Goal: Communication & Community: Share content

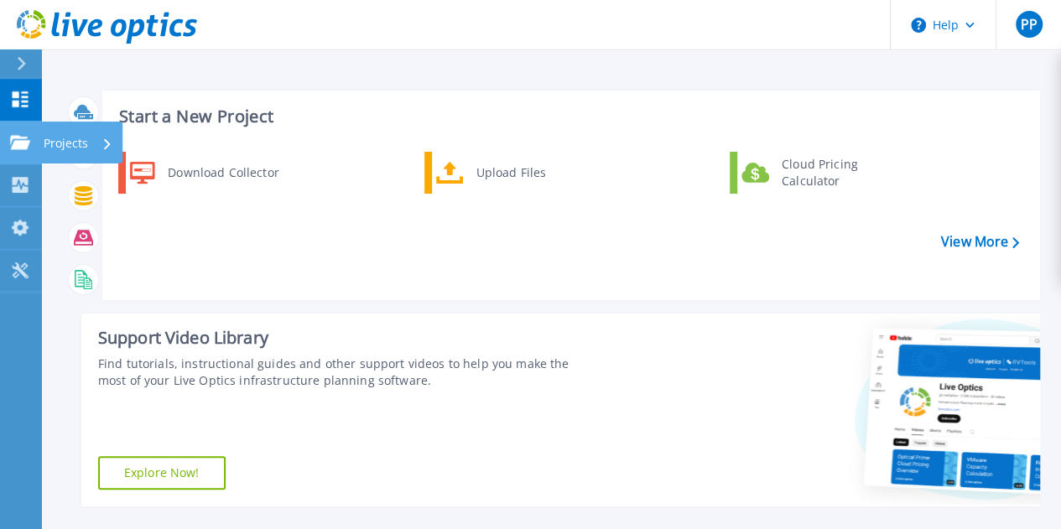
click at [15, 137] on icon at bounding box center [20, 142] width 20 height 14
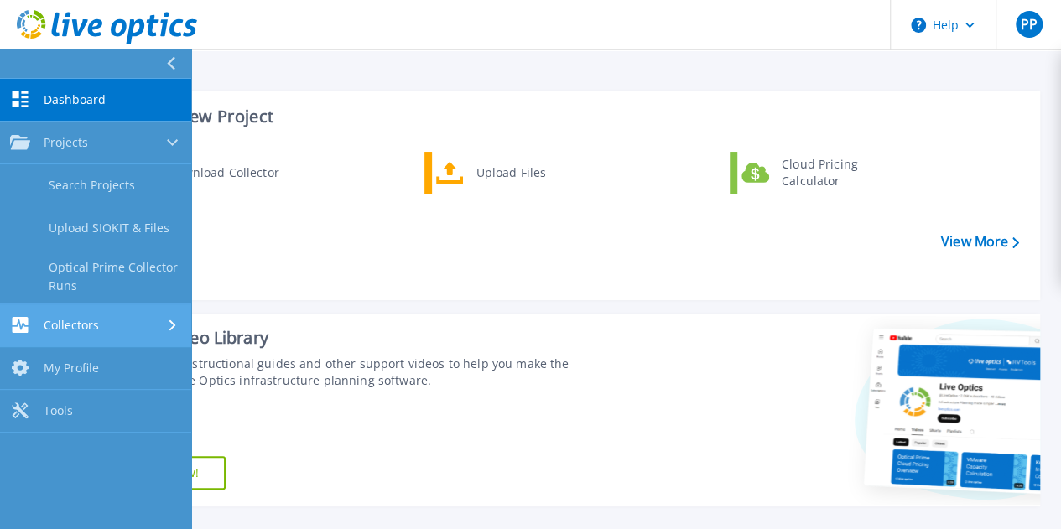
click at [74, 326] on span "Collectors" at bounding box center [71, 325] width 55 height 15
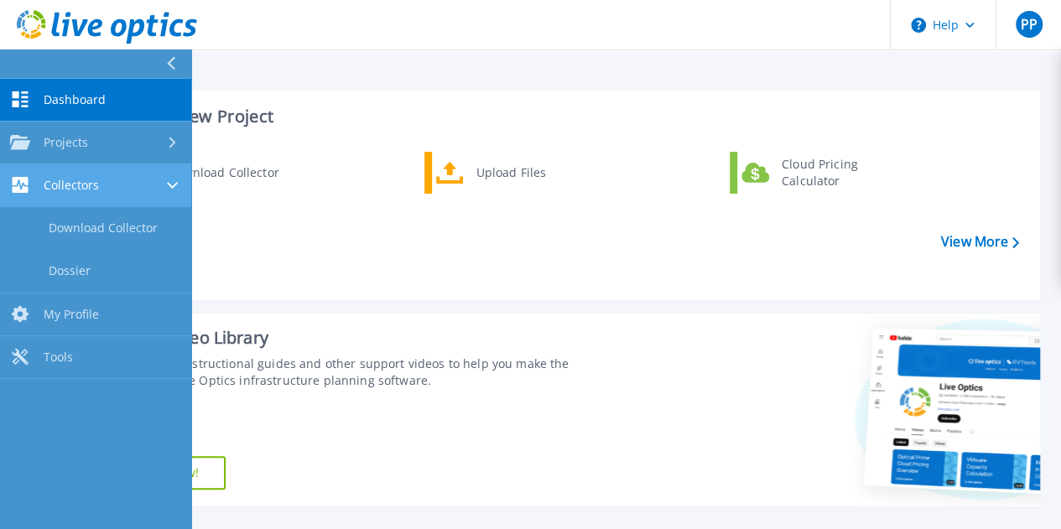
click at [101, 194] on link "Collectors Collectors" at bounding box center [95, 185] width 191 height 43
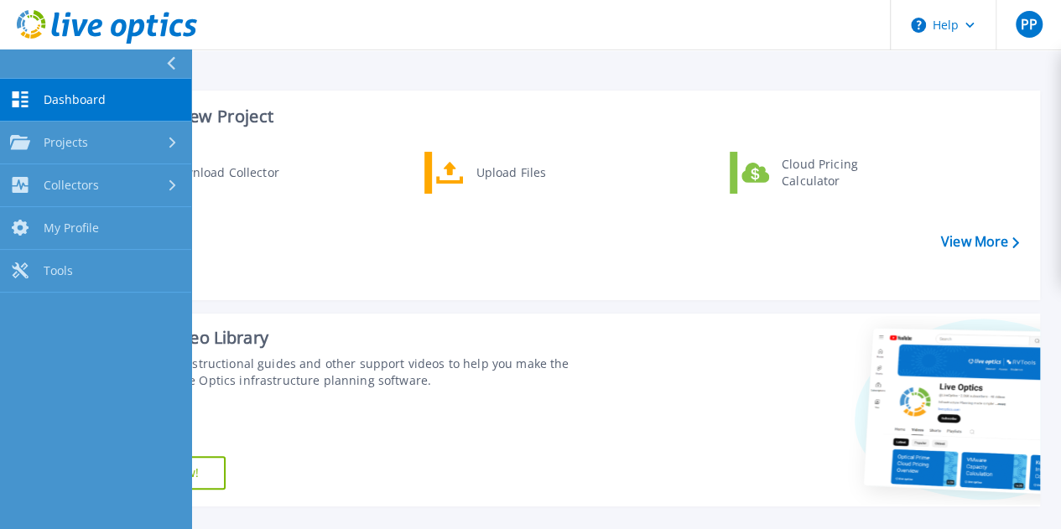
click at [174, 58] on icon at bounding box center [171, 63] width 8 height 13
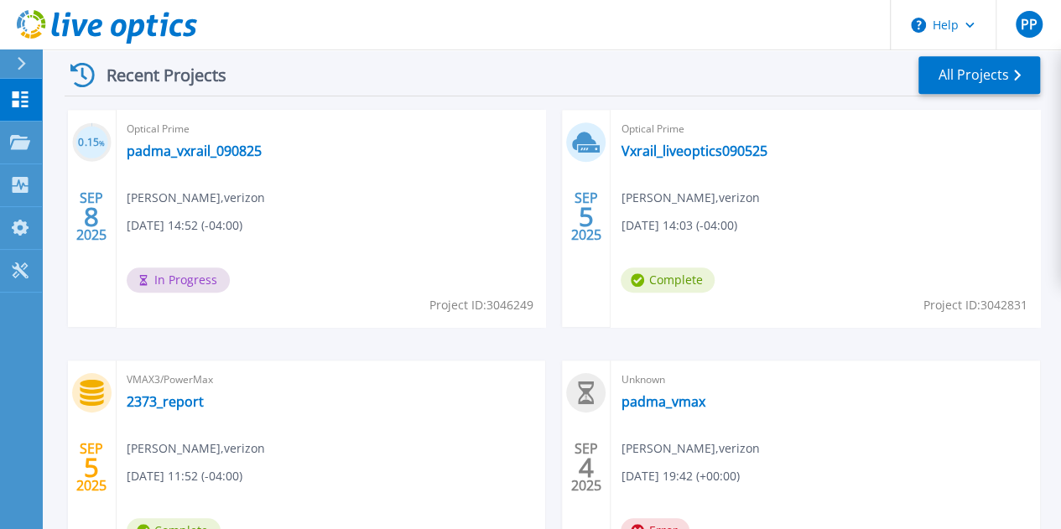
scroll to position [476, 0]
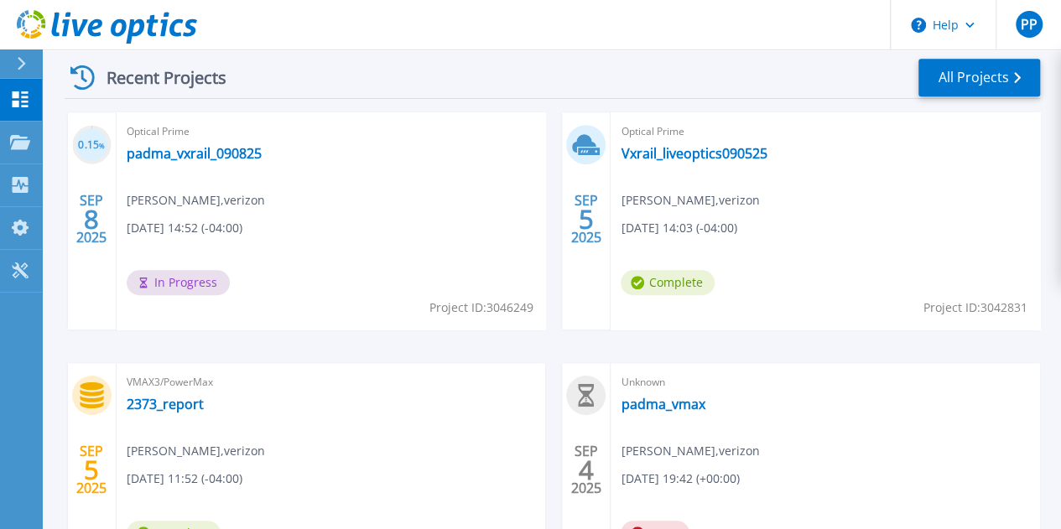
click at [617, 262] on div "Optical Prime Vxrail_liveoptics090525 Padma pondugula , verizon 09/05/2025, 14:…" at bounding box center [824, 220] width 429 height 217
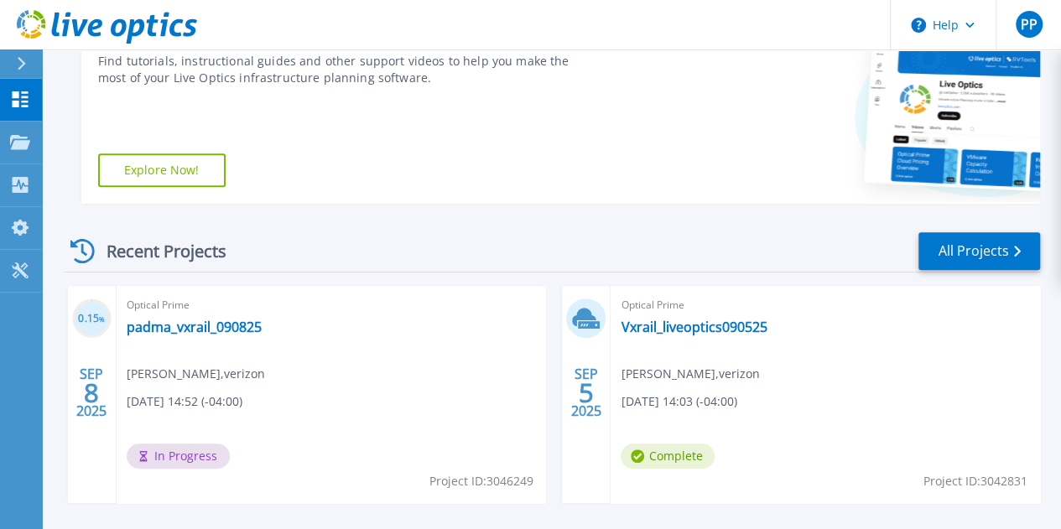
scroll to position [290, 0]
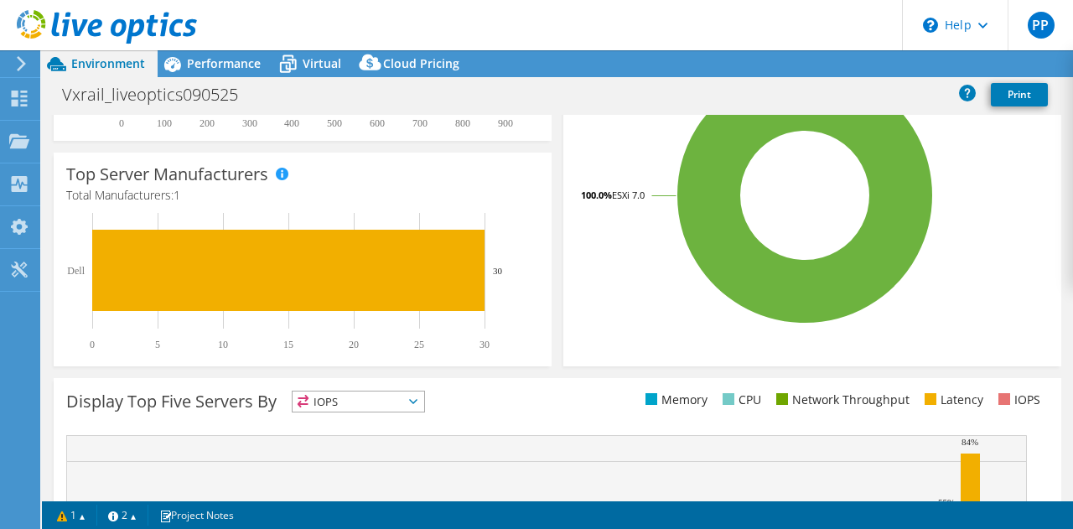
select select "USD"
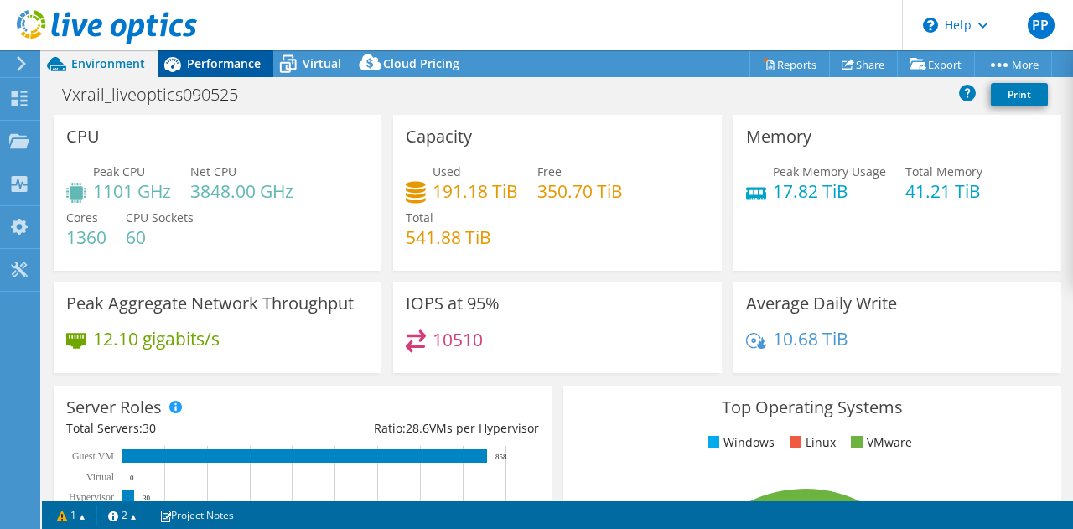
click at [225, 70] on span "Performance" at bounding box center [224, 63] width 74 height 16
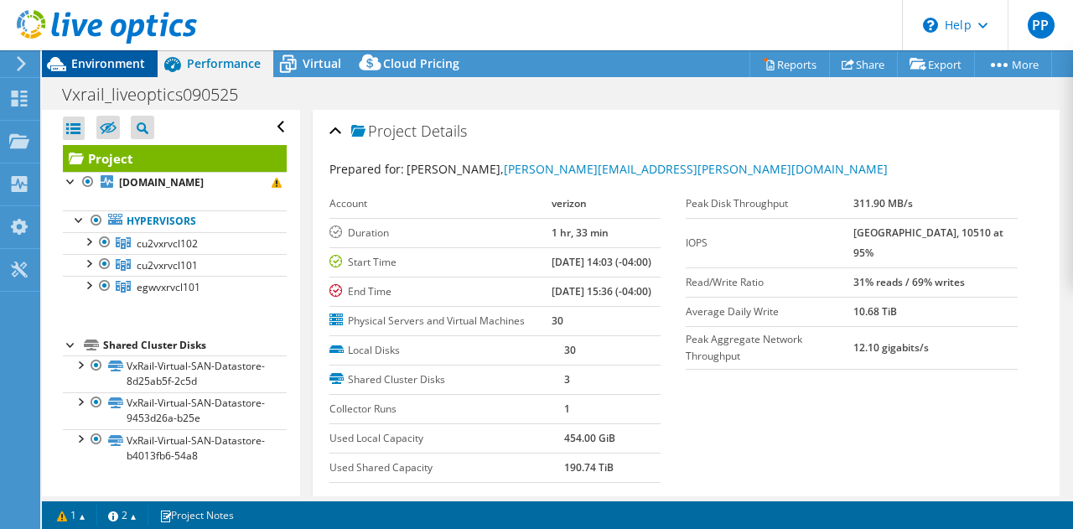
click at [117, 58] on span "Environment" at bounding box center [108, 63] width 74 height 16
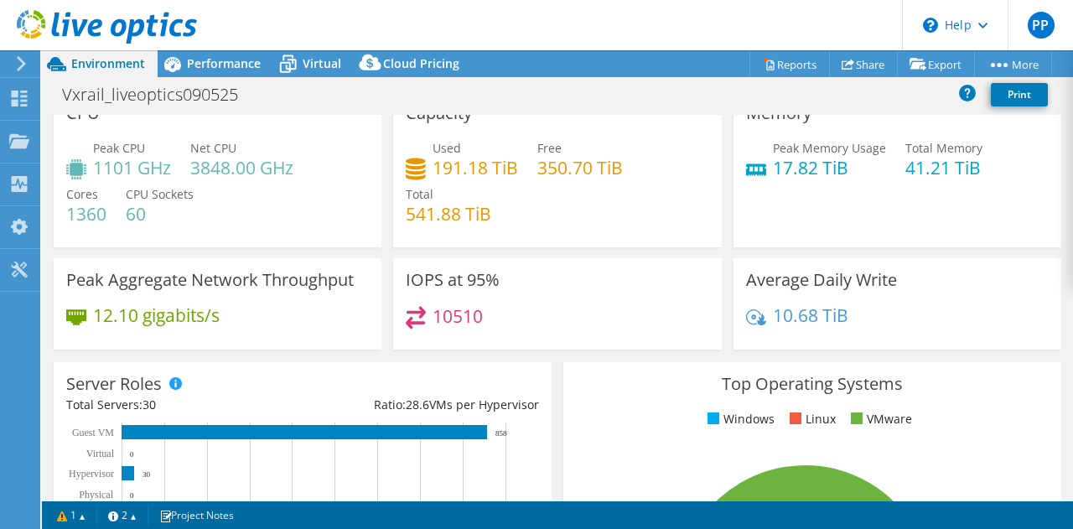
scroll to position [22, 0]
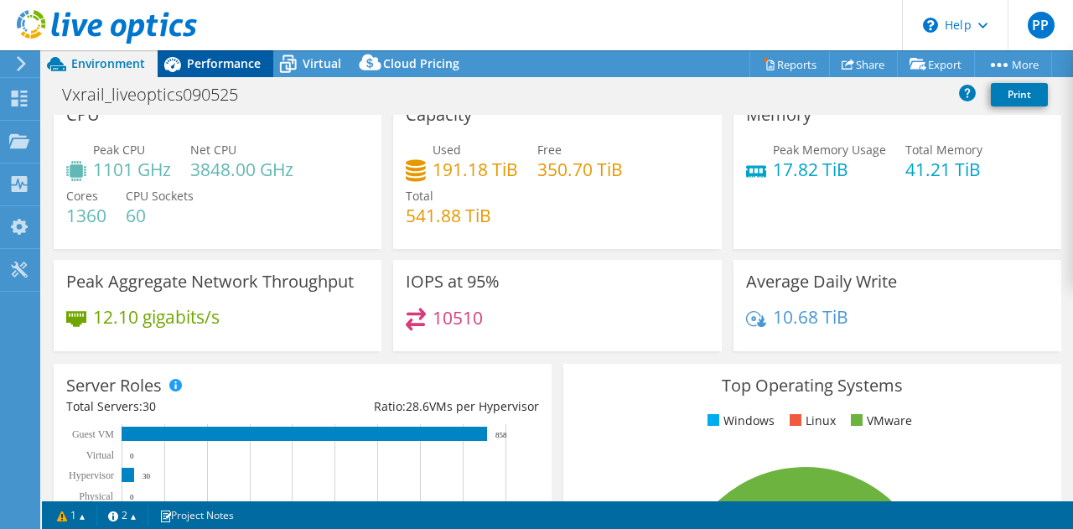
click at [226, 56] on span "Performance" at bounding box center [224, 63] width 74 height 16
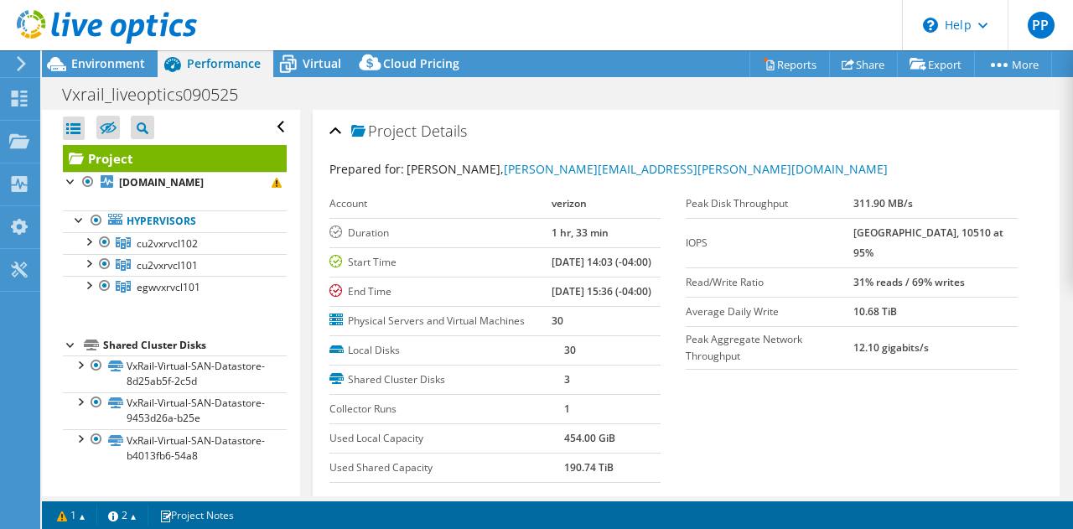
scroll to position [0, 0]
click at [87, 243] on div at bounding box center [88, 240] width 17 height 17
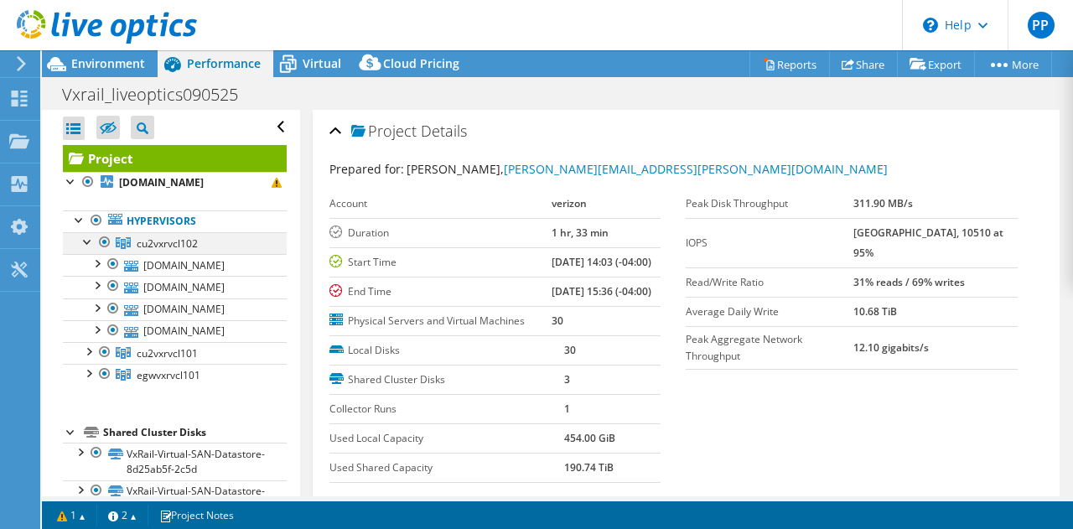
click at [90, 247] on div at bounding box center [88, 240] width 17 height 17
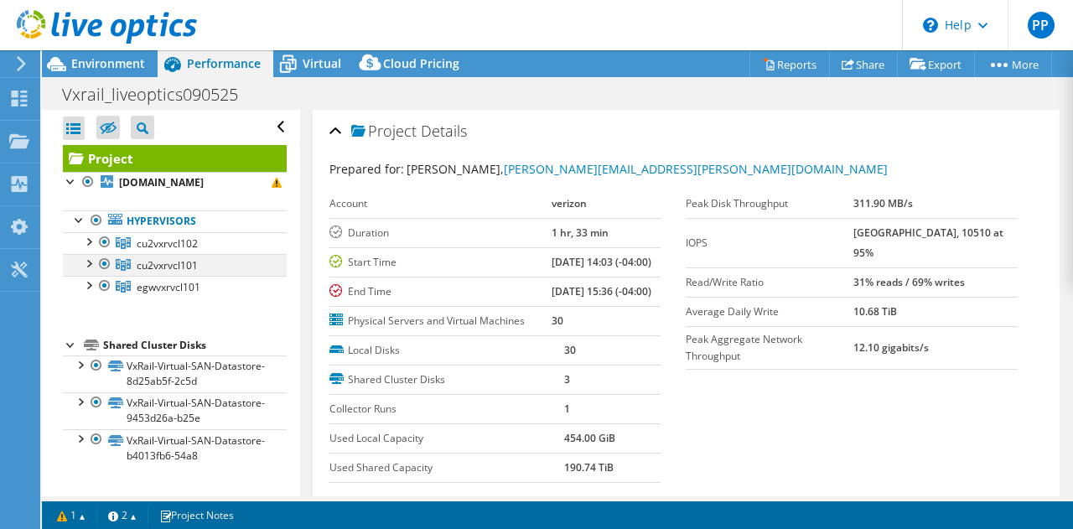
click at [87, 261] on div at bounding box center [88, 262] width 17 height 17
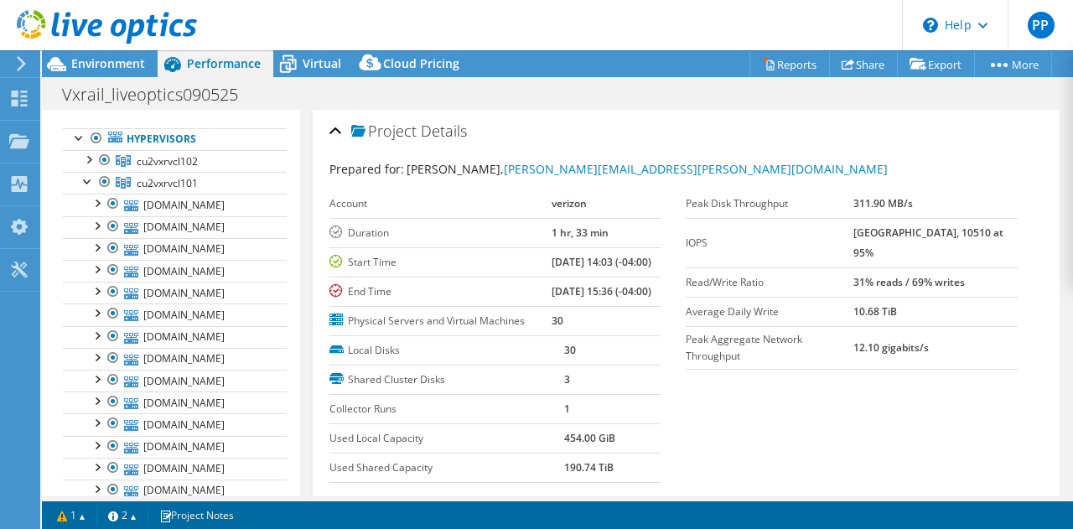
scroll to position [121, 0]
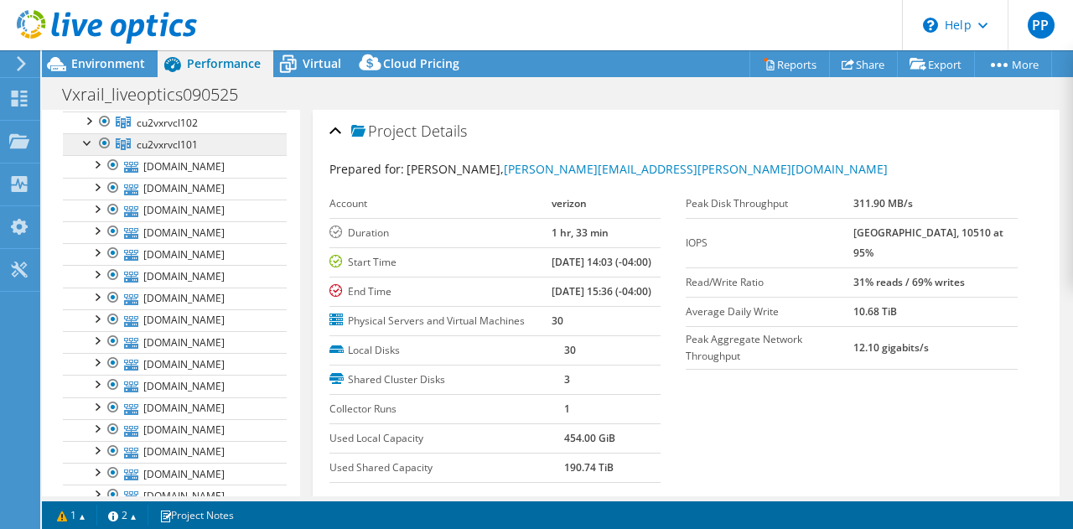
click at [168, 148] on span "cu2vxrvcl101" at bounding box center [167, 145] width 61 height 14
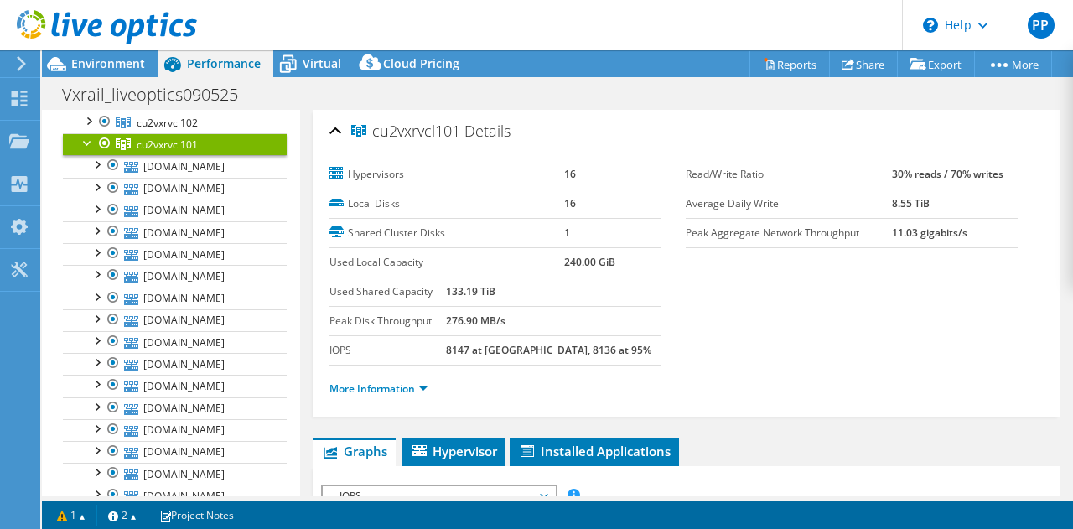
click at [85, 143] on div at bounding box center [88, 141] width 17 height 17
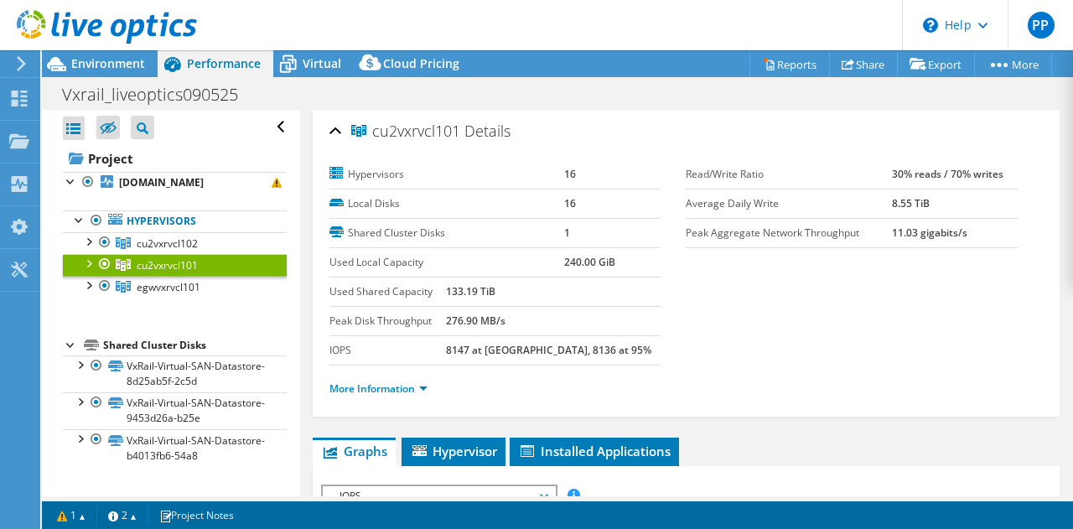
scroll to position [0, 0]
click at [100, 264] on div at bounding box center [104, 264] width 17 height 20
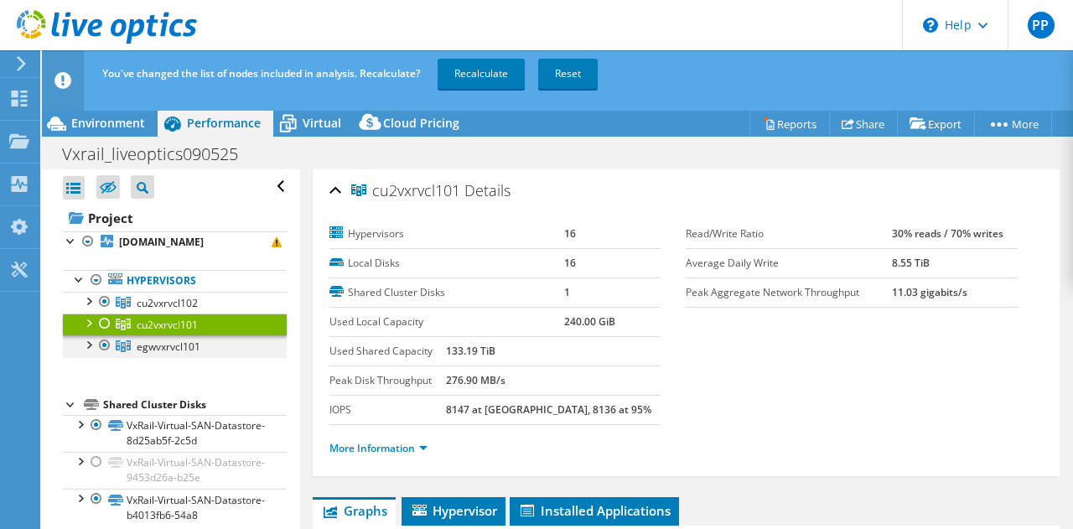
click at [86, 342] on div at bounding box center [88, 343] width 17 height 17
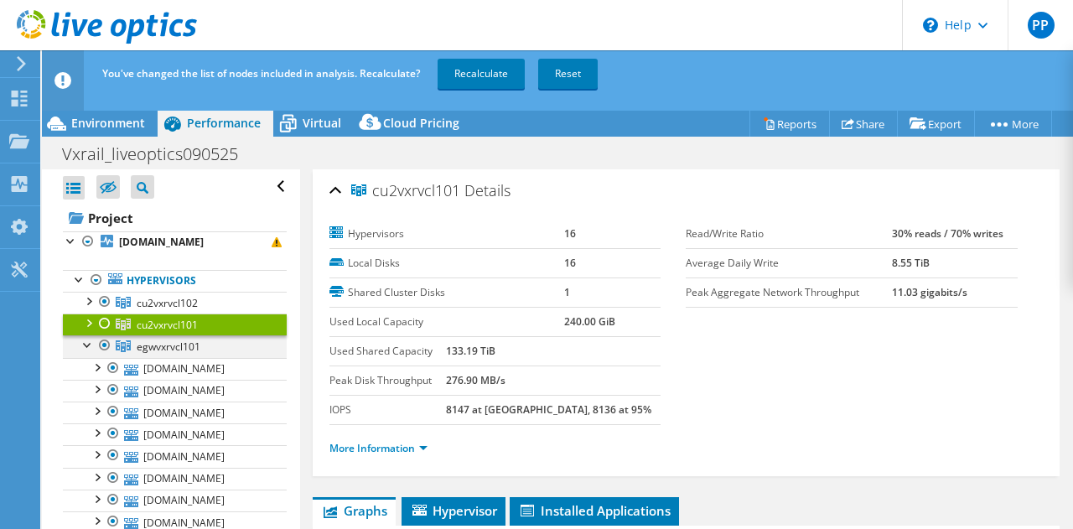
click at [86, 342] on div at bounding box center [88, 343] width 17 height 17
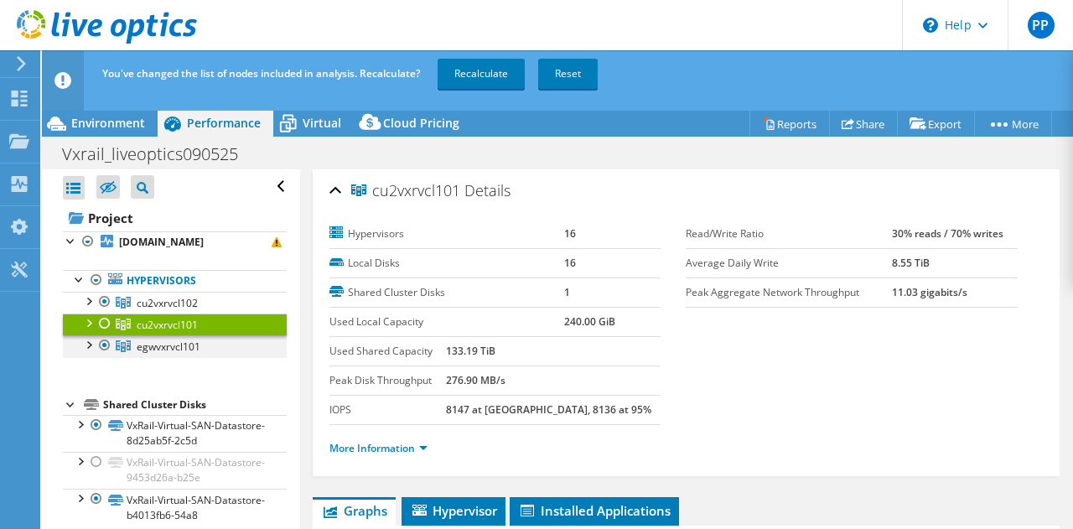
click at [109, 339] on div at bounding box center [104, 345] width 17 height 20
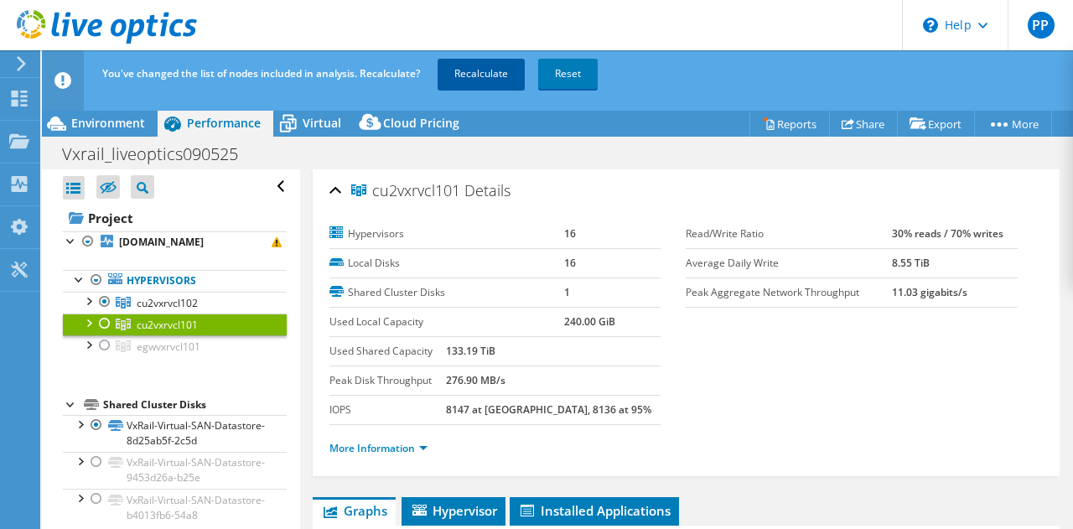
click at [488, 70] on link "Recalculate" at bounding box center [481, 74] width 87 height 30
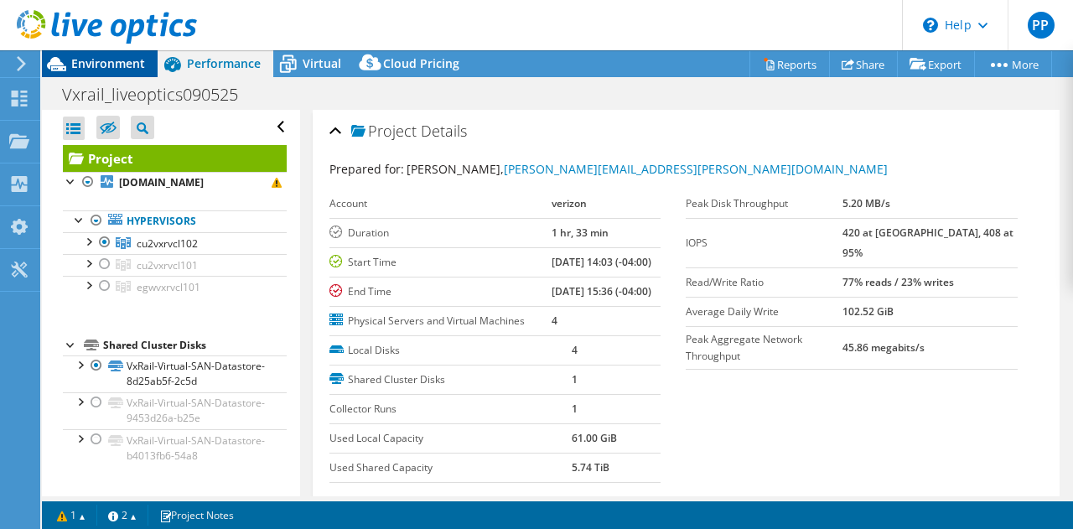
click at [86, 63] on span "Environment" at bounding box center [108, 63] width 74 height 16
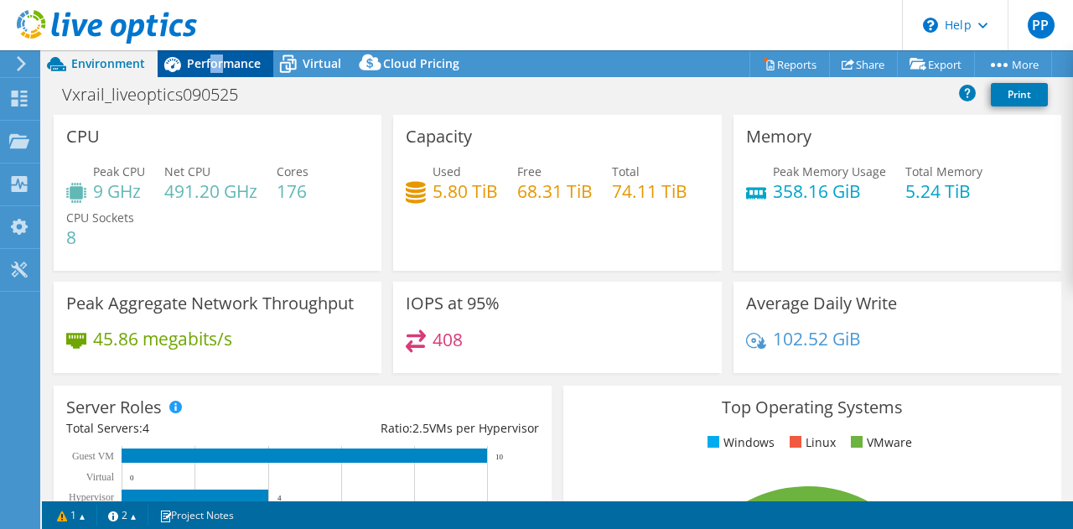
drag, startPoint x: 211, startPoint y: 62, endPoint x: 222, endPoint y: 65, distance: 11.4
click at [222, 65] on span "Performance" at bounding box center [224, 63] width 74 height 16
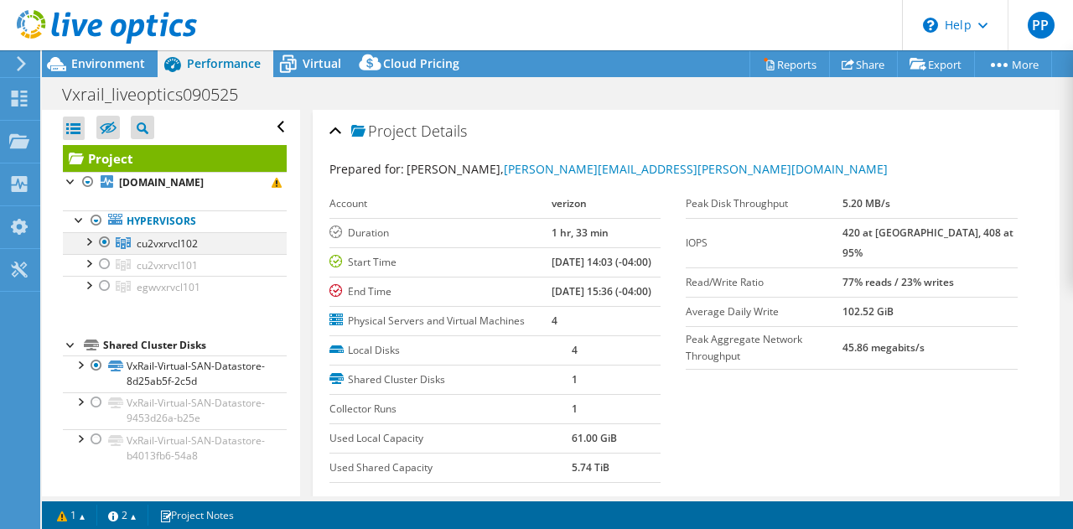
click at [106, 236] on div at bounding box center [104, 242] width 17 height 20
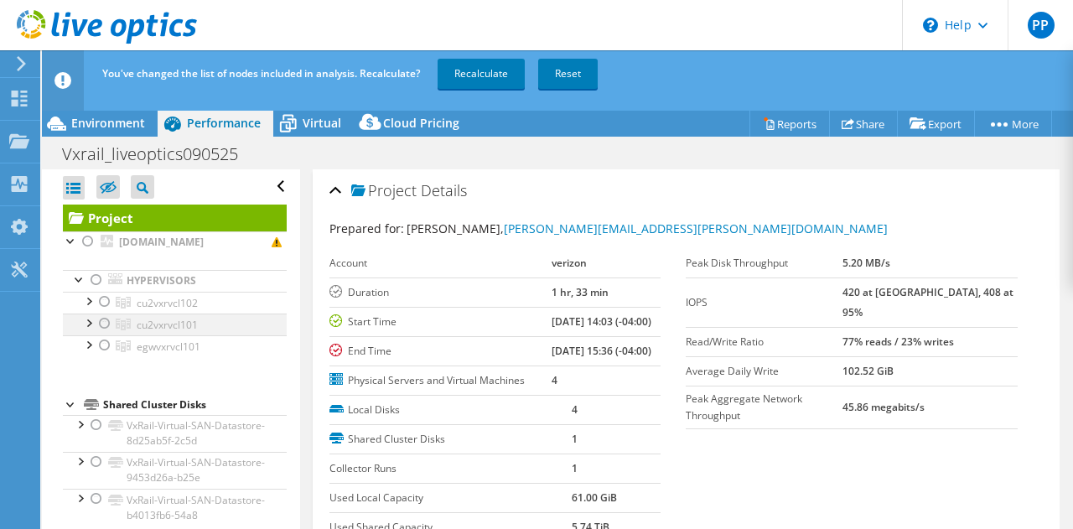
click at [101, 324] on div at bounding box center [104, 324] width 17 height 20
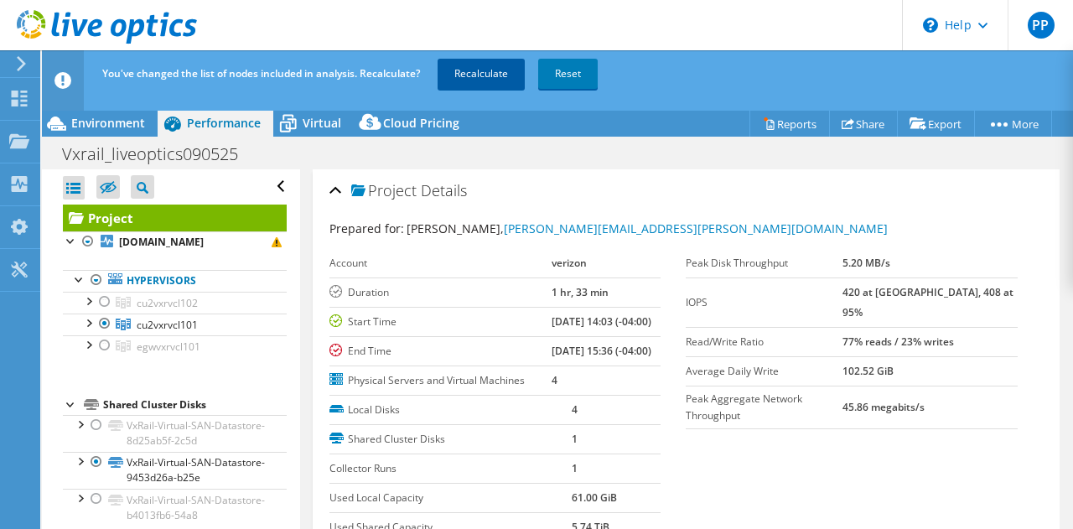
click at [485, 65] on link "Recalculate" at bounding box center [481, 74] width 87 height 30
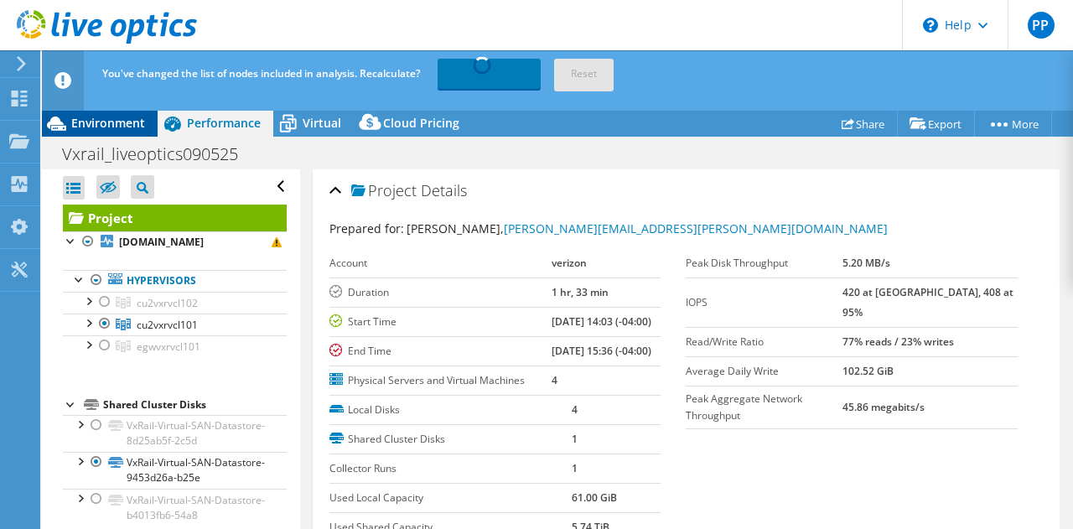
click at [96, 117] on span "Environment" at bounding box center [108, 123] width 74 height 16
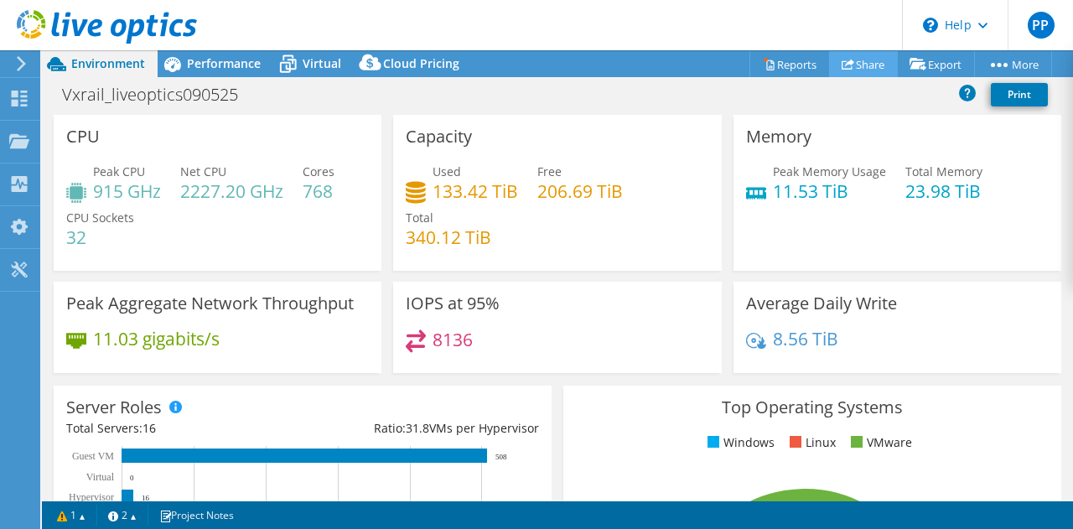
click at [868, 65] on link "Share" at bounding box center [863, 64] width 69 height 26
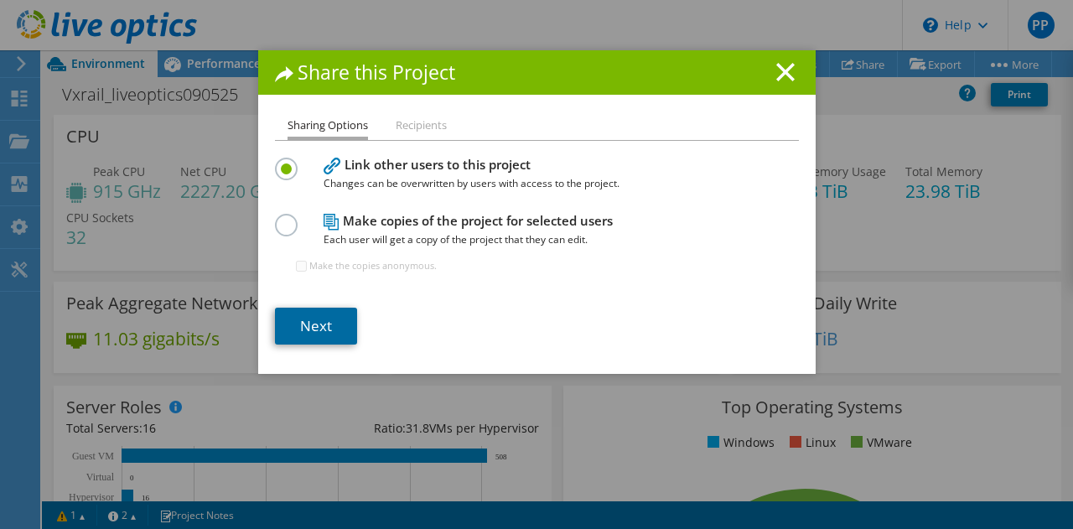
click at [329, 321] on link "Next" at bounding box center [316, 326] width 82 height 37
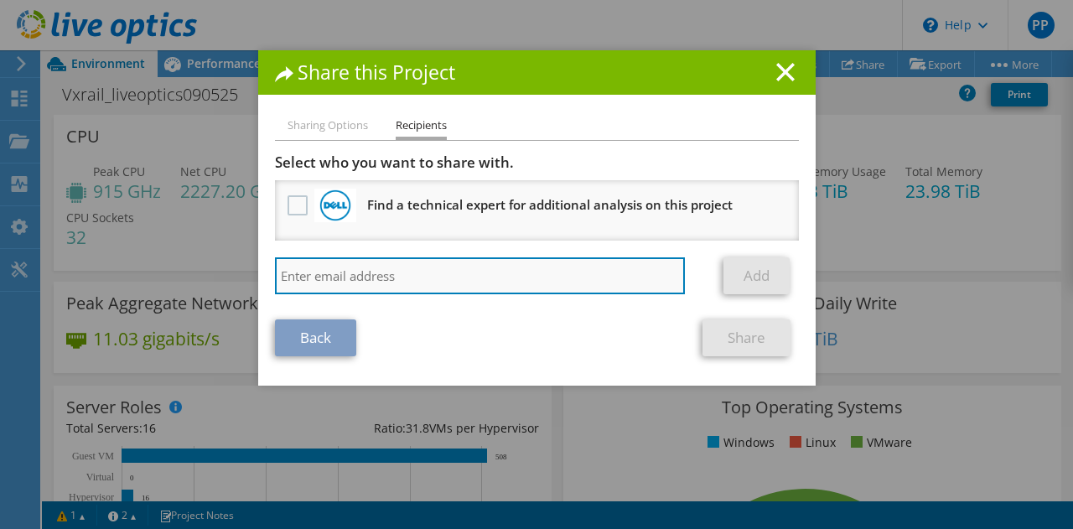
click at [360, 276] on input "search" at bounding box center [480, 275] width 411 height 37
click at [493, 274] on input "search" at bounding box center [480, 275] width 411 height 37
paste input "[PERSON_NAME][EMAIL_ADDRESS][PERSON_NAME][DOMAIN_NAME]"
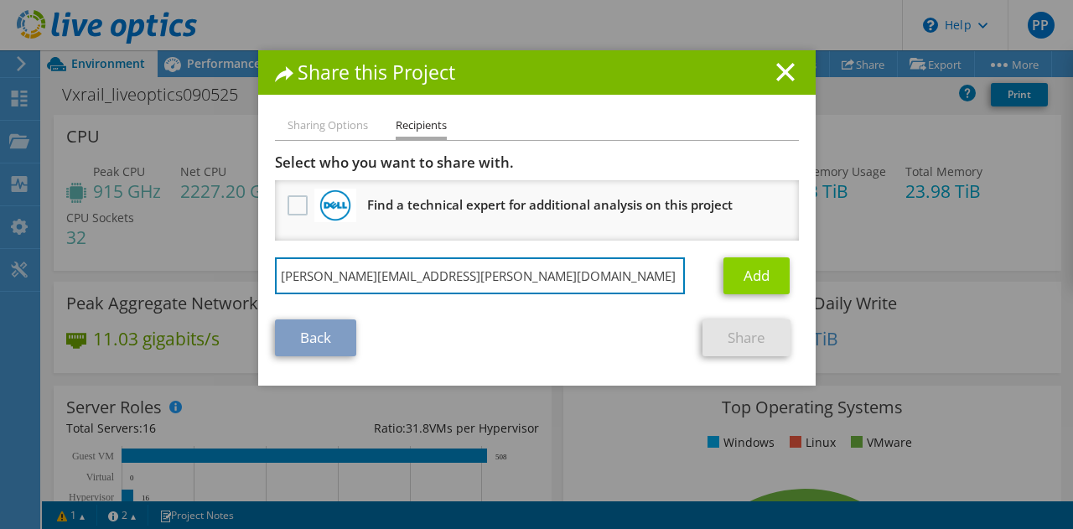
type input "[PERSON_NAME][EMAIL_ADDRESS][PERSON_NAME][DOMAIN_NAME]"
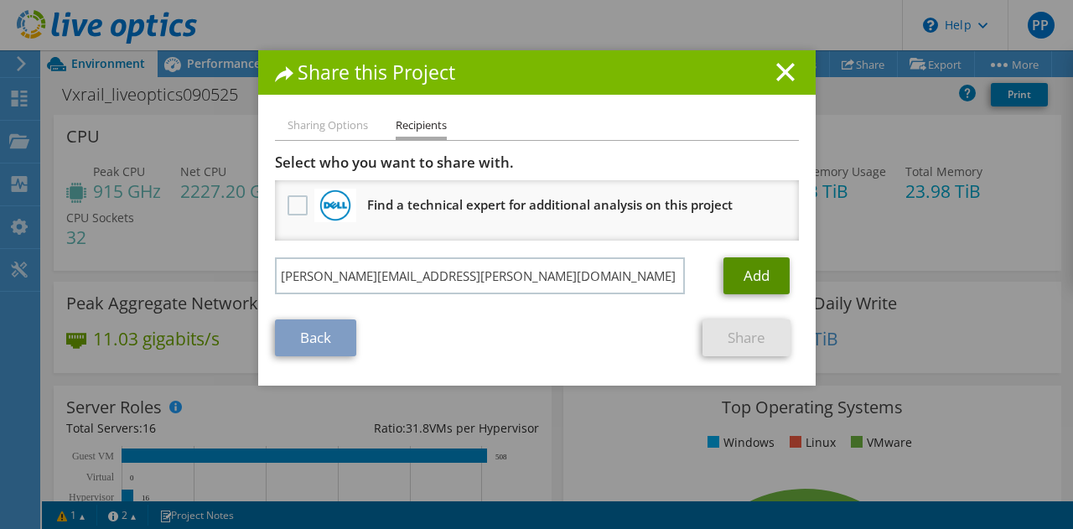
click at [753, 267] on link "Add" at bounding box center [757, 275] width 66 height 37
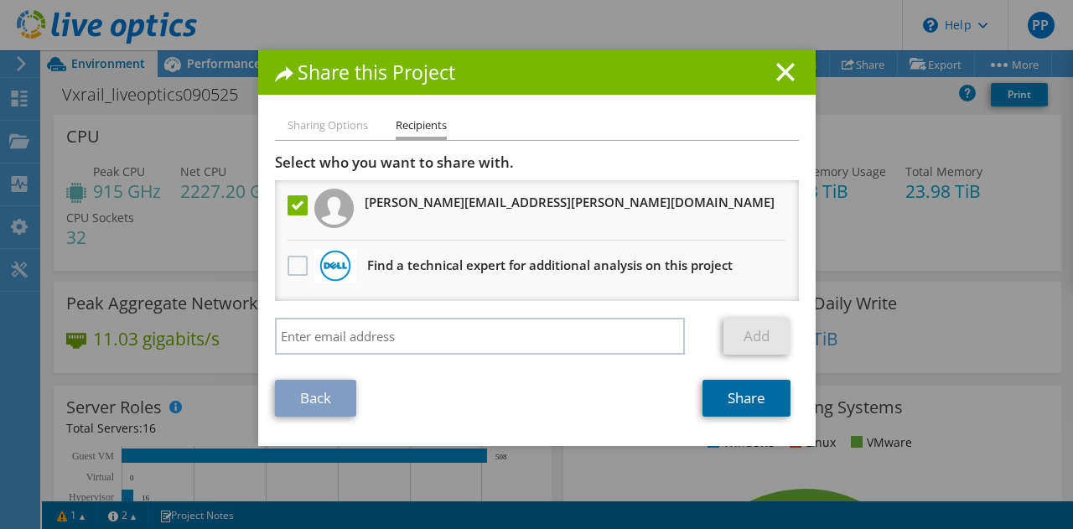
click at [755, 397] on link "Share" at bounding box center [747, 398] width 88 height 37
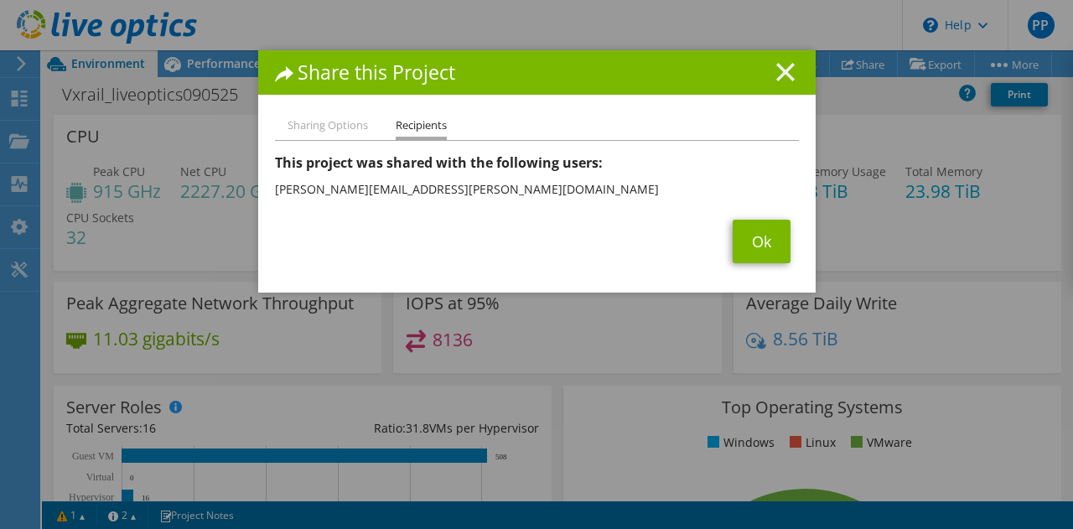
click at [777, 66] on line at bounding box center [785, 72] width 17 height 17
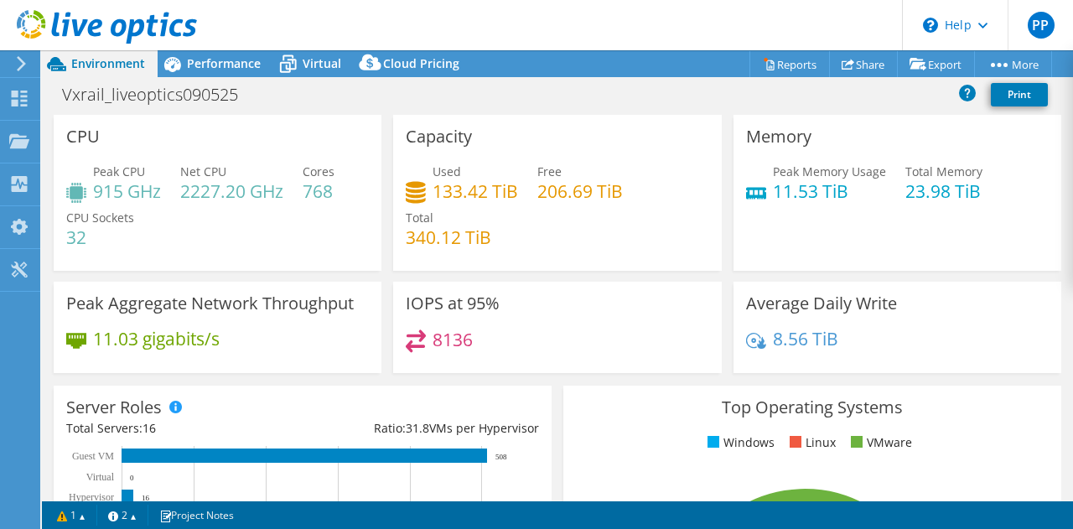
click at [28, 28] on icon at bounding box center [107, 27] width 180 height 34
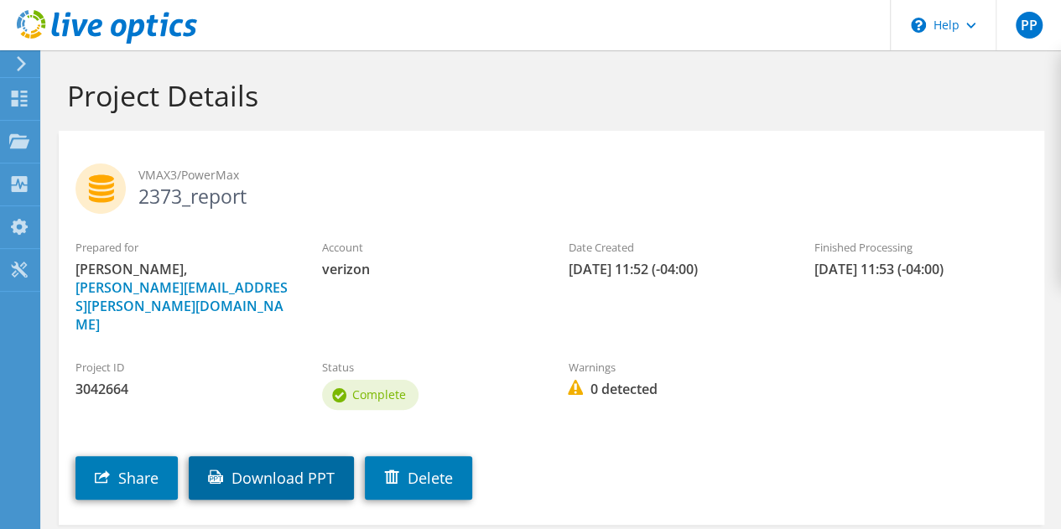
click at [255, 456] on link "Download PPT" at bounding box center [271, 478] width 165 height 44
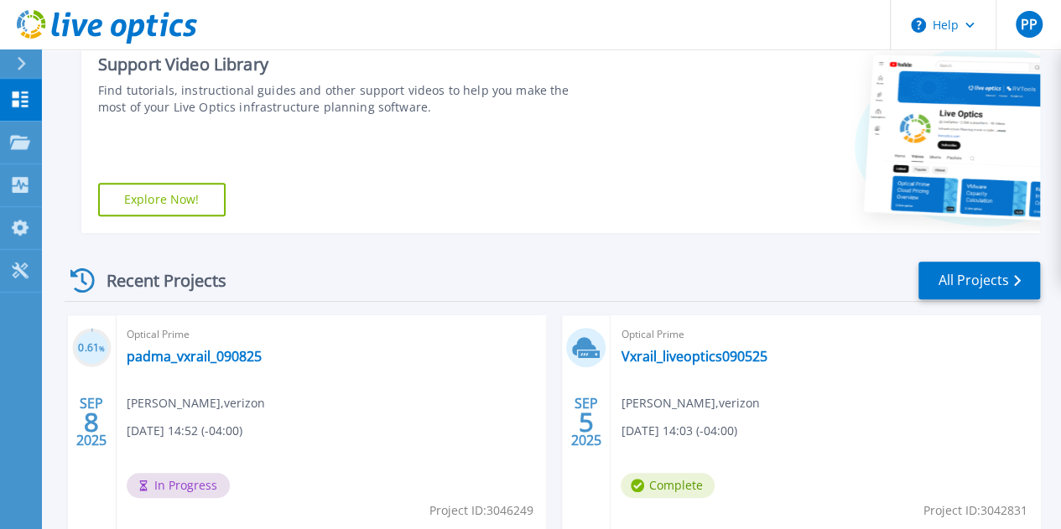
scroll to position [297, 0]
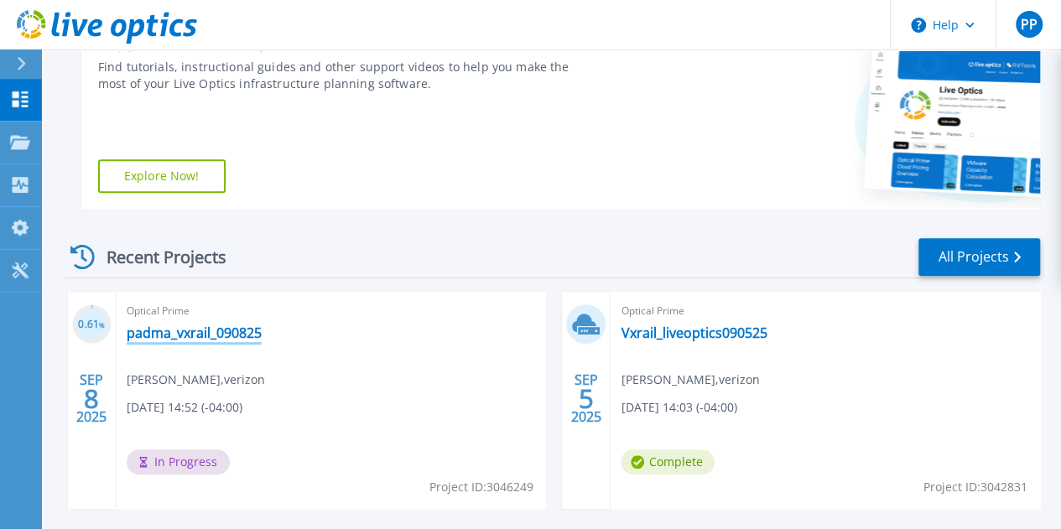
click at [236, 333] on link "padma_vxrail_090825" at bounding box center [194, 332] width 135 height 17
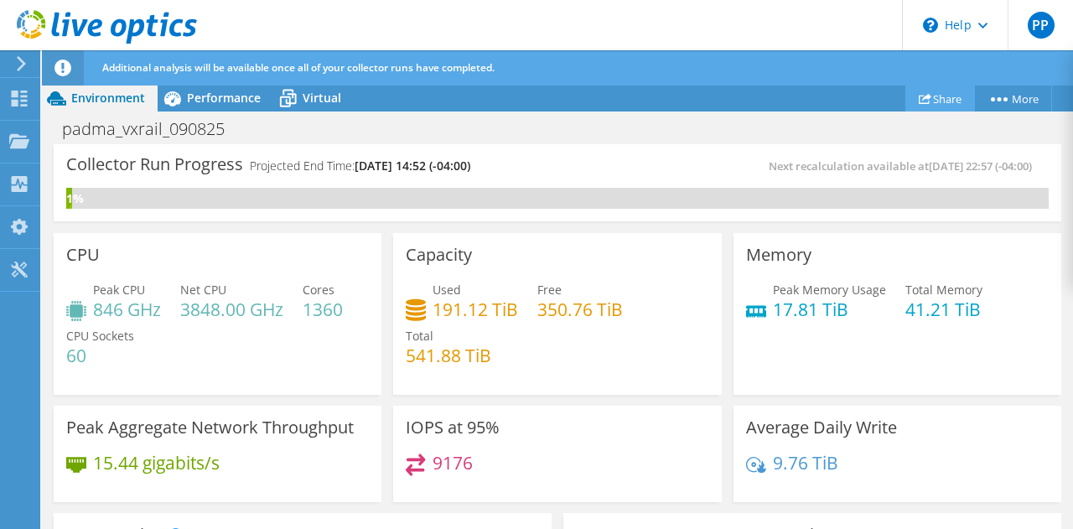
click at [956, 93] on link "Share" at bounding box center [941, 99] width 70 height 26
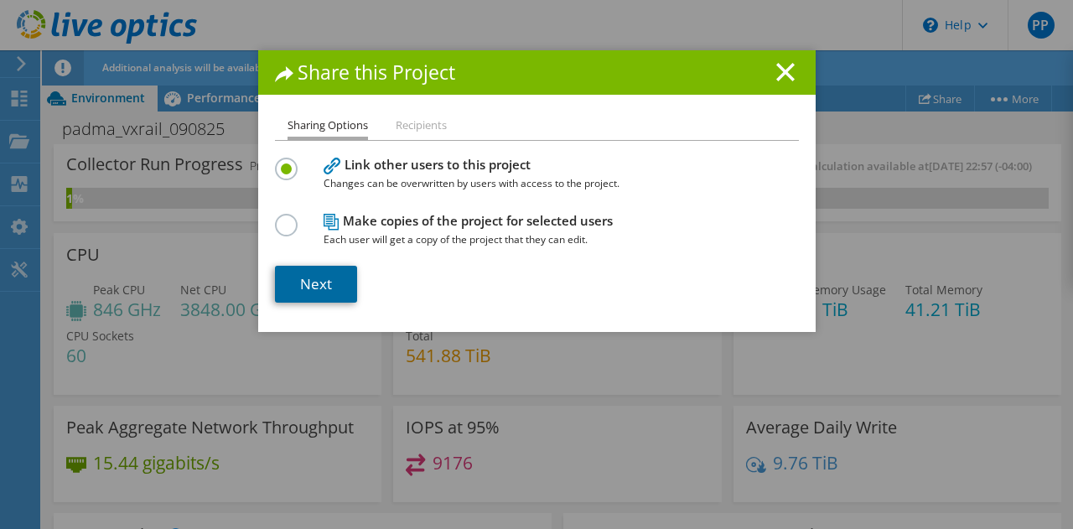
click at [295, 285] on link "Next" at bounding box center [316, 284] width 82 height 37
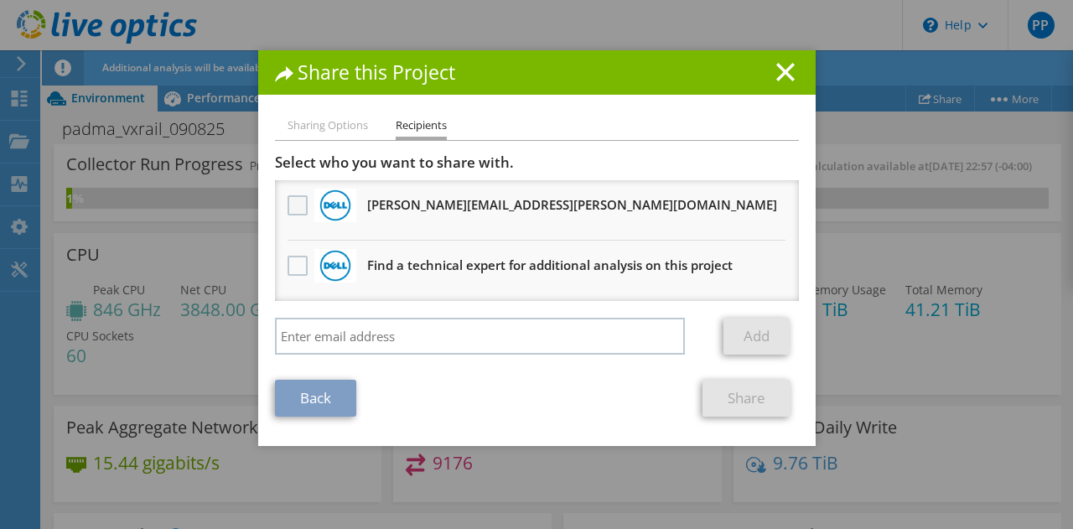
click at [290, 202] on label at bounding box center [300, 205] width 24 height 20
click at [0, 0] on input "checkbox" at bounding box center [0, 0] width 0 height 0
click at [727, 393] on link "Share" at bounding box center [747, 398] width 88 height 37
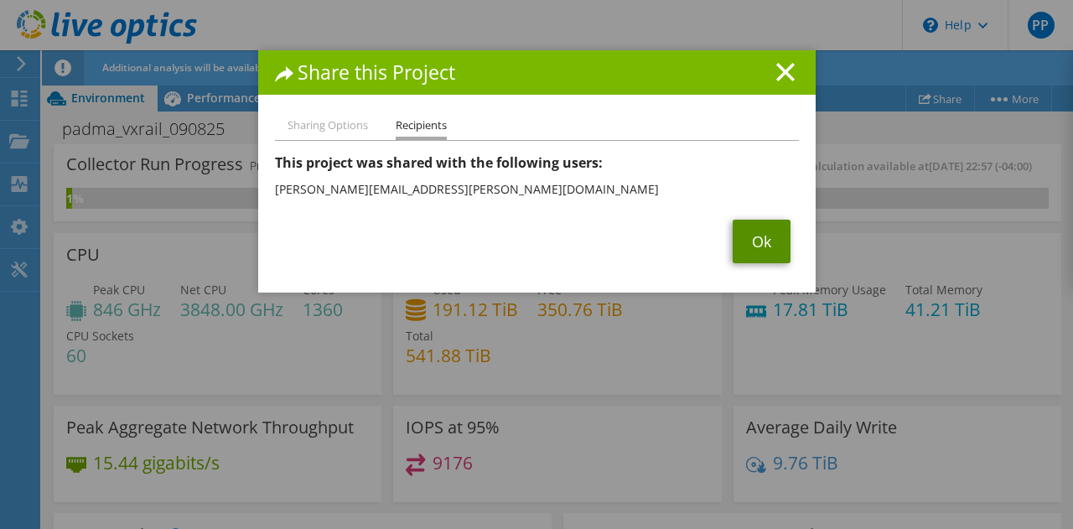
click at [759, 237] on link "Ok" at bounding box center [762, 242] width 58 height 44
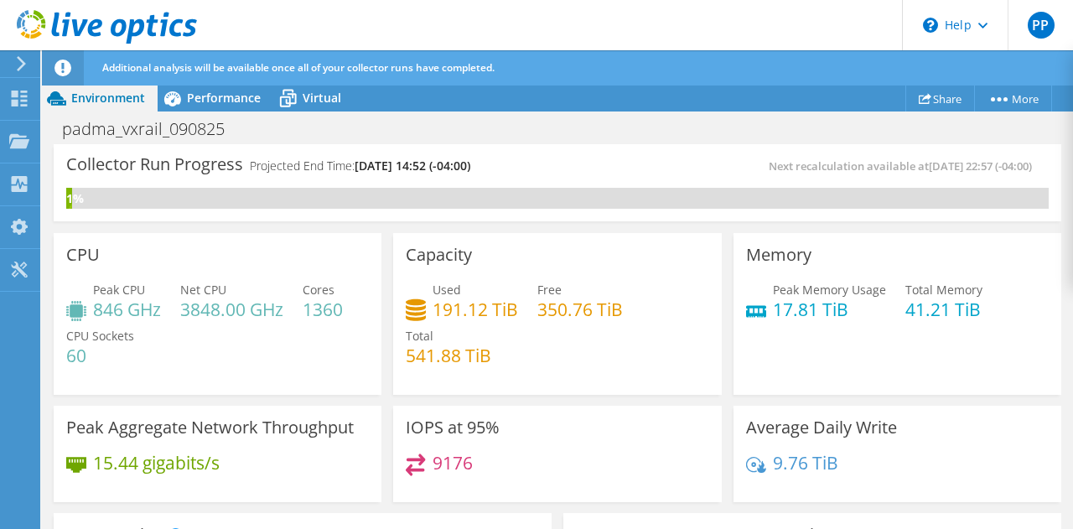
click at [29, 35] on use at bounding box center [107, 27] width 180 height 34
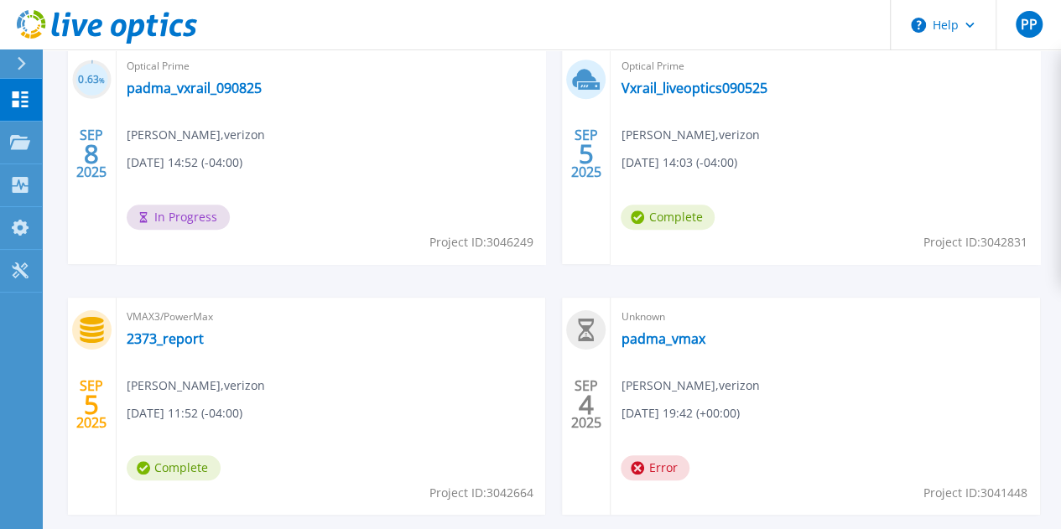
scroll to position [546, 0]
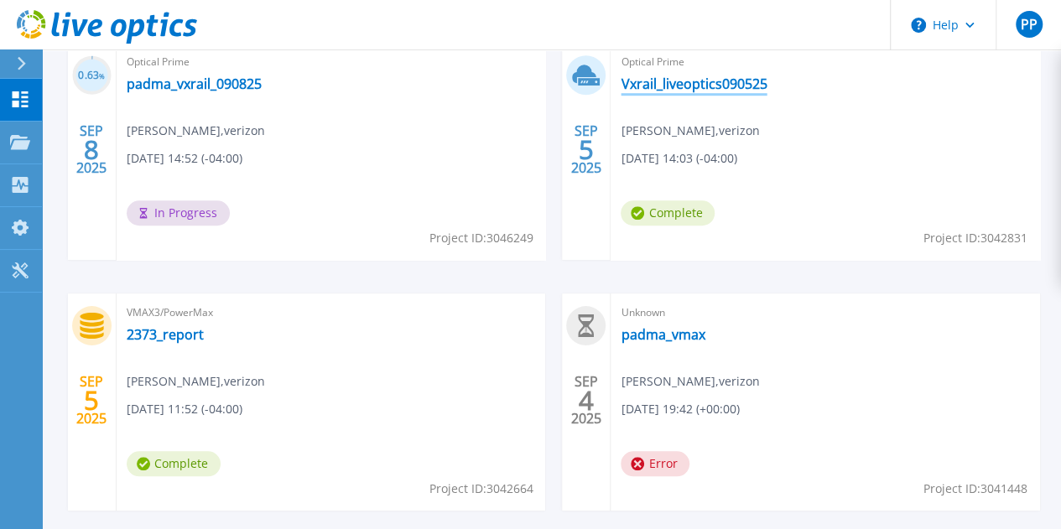
click at [620, 90] on link "Vxrail_liveoptics090525" at bounding box center [693, 83] width 146 height 17
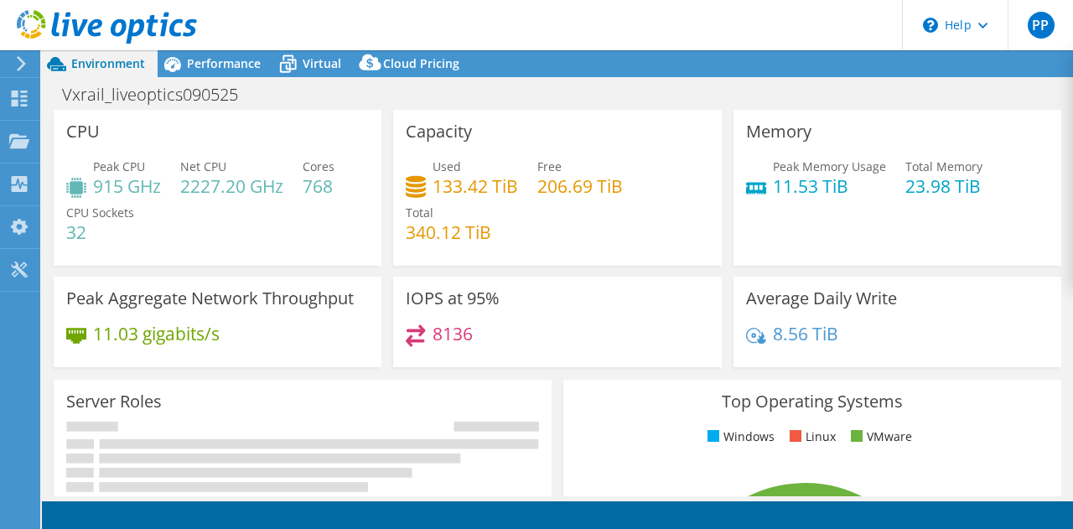
select select "USD"
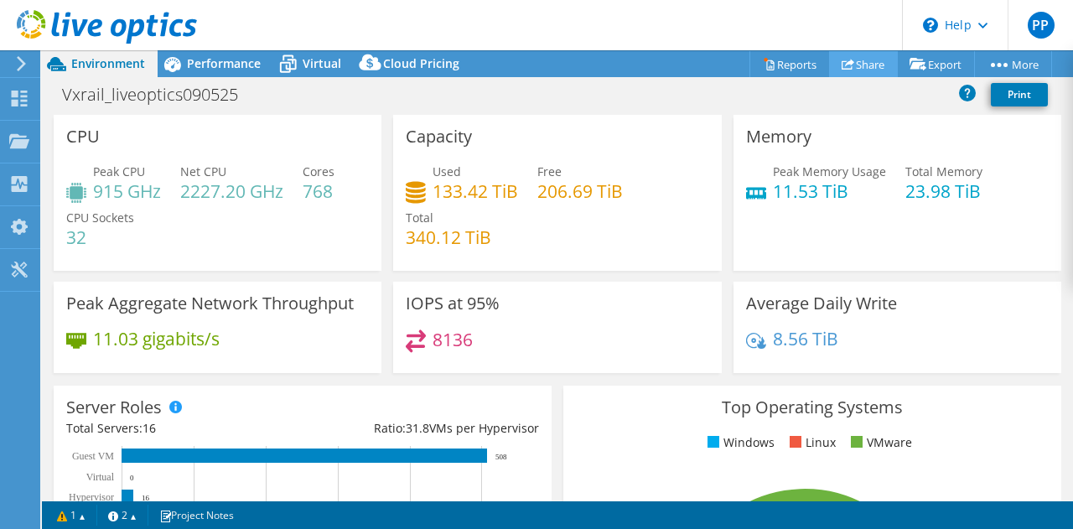
click at [860, 61] on link "Share" at bounding box center [863, 64] width 69 height 26
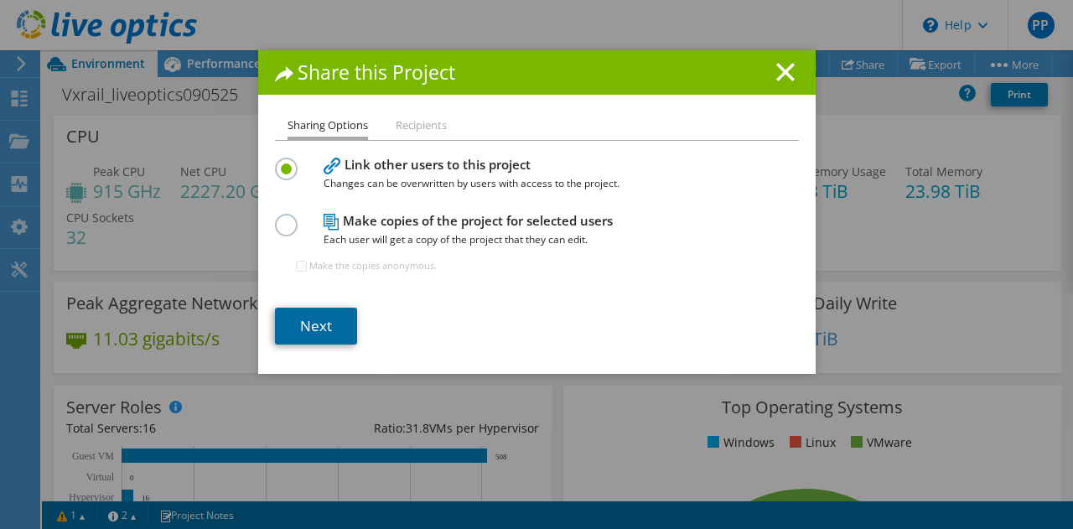
click at [327, 330] on link "Next" at bounding box center [316, 326] width 82 height 37
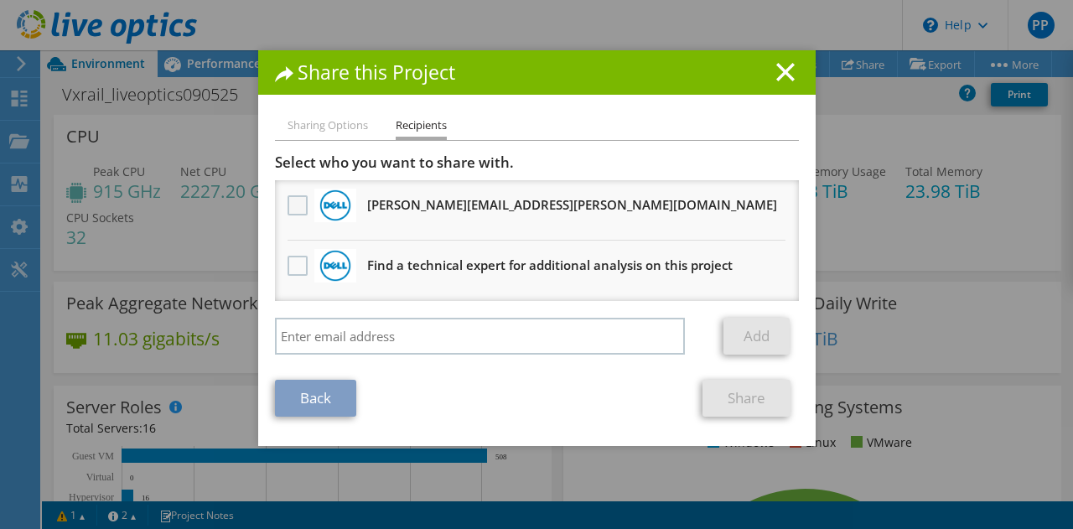
click at [288, 202] on label at bounding box center [300, 205] width 24 height 20
click at [0, 0] on input "checkbox" at bounding box center [0, 0] width 0 height 0
click at [740, 400] on link "Share" at bounding box center [747, 398] width 88 height 37
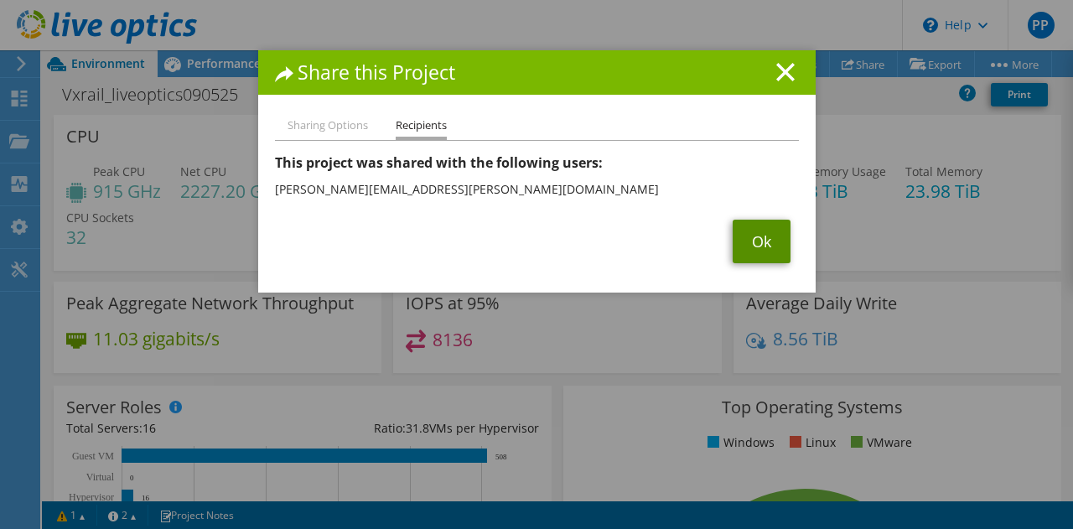
click at [751, 244] on link "Ok" at bounding box center [762, 242] width 58 height 44
